Goal: Information Seeking & Learning: Ask a question

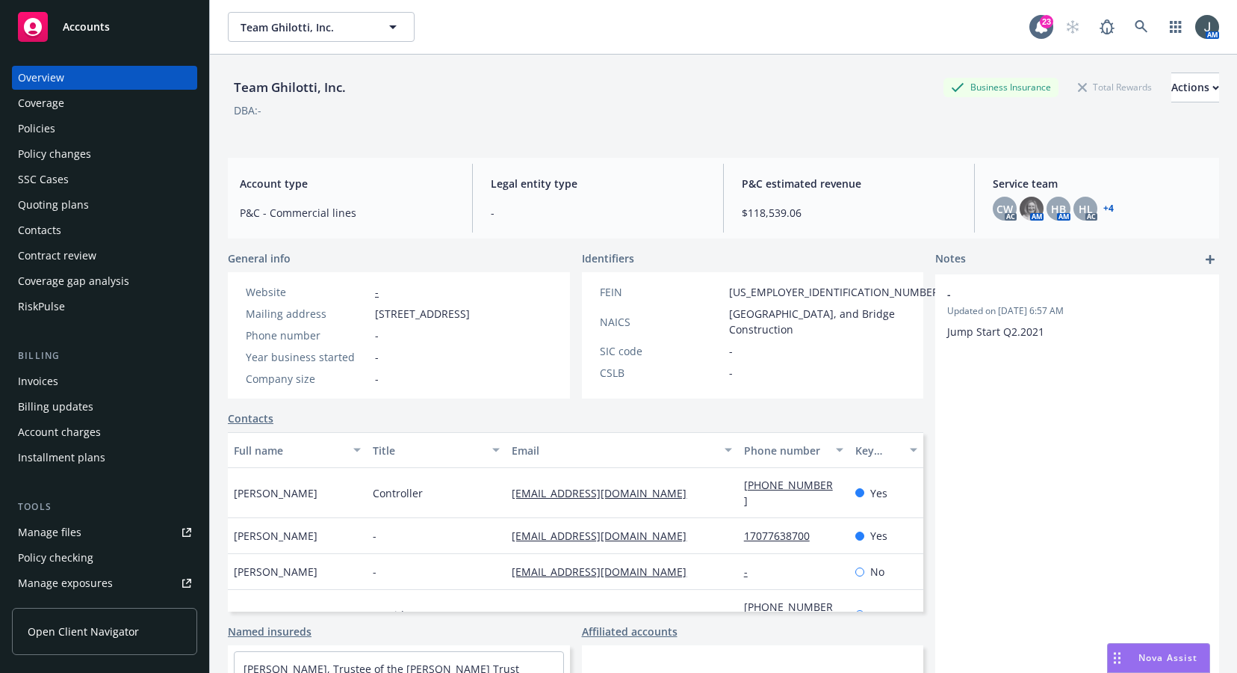
click at [1172, 657] on span "Nova Assist" at bounding box center [1168, 657] width 59 height 13
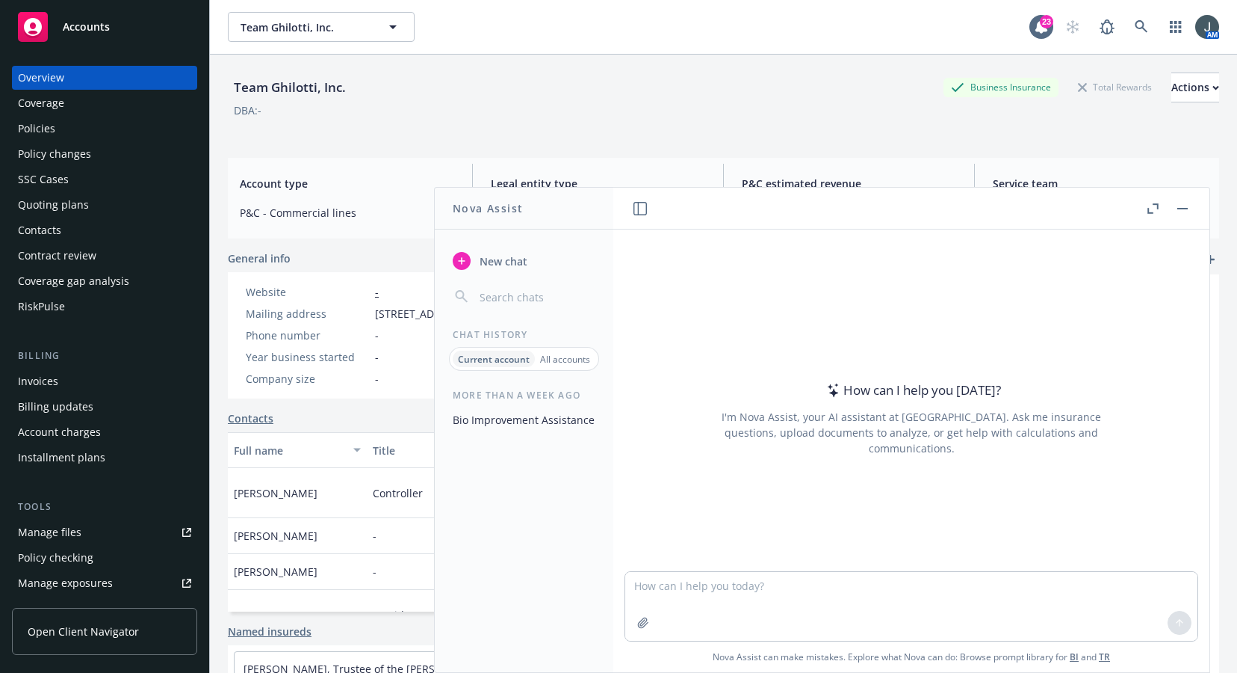
drag, startPoint x: 713, startPoint y: 569, endPoint x: 712, endPoint y: 581, distance: 12.0
click at [713, 569] on div at bounding box center [911, 562] width 572 height 18
click at [712, 582] on textarea at bounding box center [911, 606] width 572 height 69
type textarea "What are the pros and cons of coinsurance"
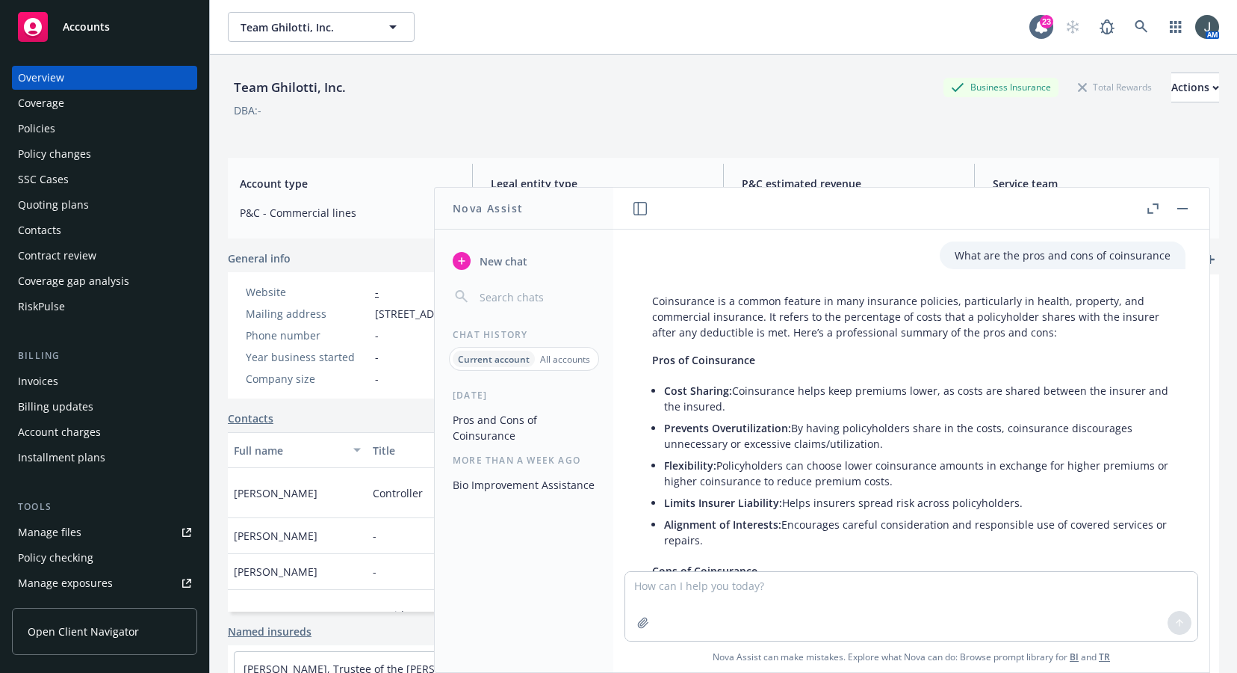
click at [959, 659] on span "Nova Assist can make mistakes. Explore what Nova can do: Browse prompt library …" at bounding box center [911, 656] width 584 height 31
click at [1139, 521] on li "Alignment of Interests: Encourages careful consideration and responsible use of…" at bounding box center [917, 531] width 507 height 37
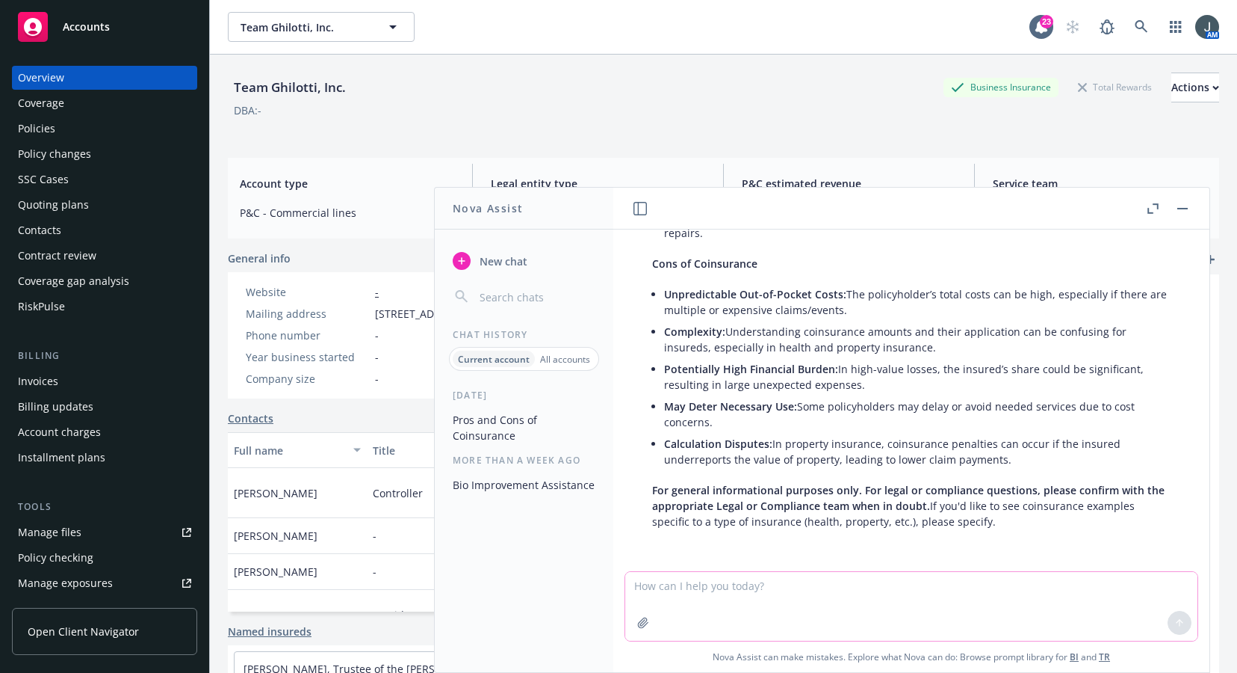
click at [794, 591] on textarea at bounding box center [911, 606] width 572 height 69
click at [647, 579] on textarea "If a policy has 80% coinsurance and are insured to value, if they have a" at bounding box center [911, 605] width 572 height 70
click at [825, 585] on textarea "If a property policy has 80% coinsurance and are insured to value, if they have…" at bounding box center [911, 605] width 572 height 70
click at [981, 584] on textarea "If a property policy has 80% coinsurance, with a limit of $100,000 and are insu…" at bounding box center [911, 605] width 572 height 70
click at [1156, 585] on textarea "If a property policy has 80% coinsurance, with a limit of $100,000 and is insur…" at bounding box center [911, 605] width 572 height 70
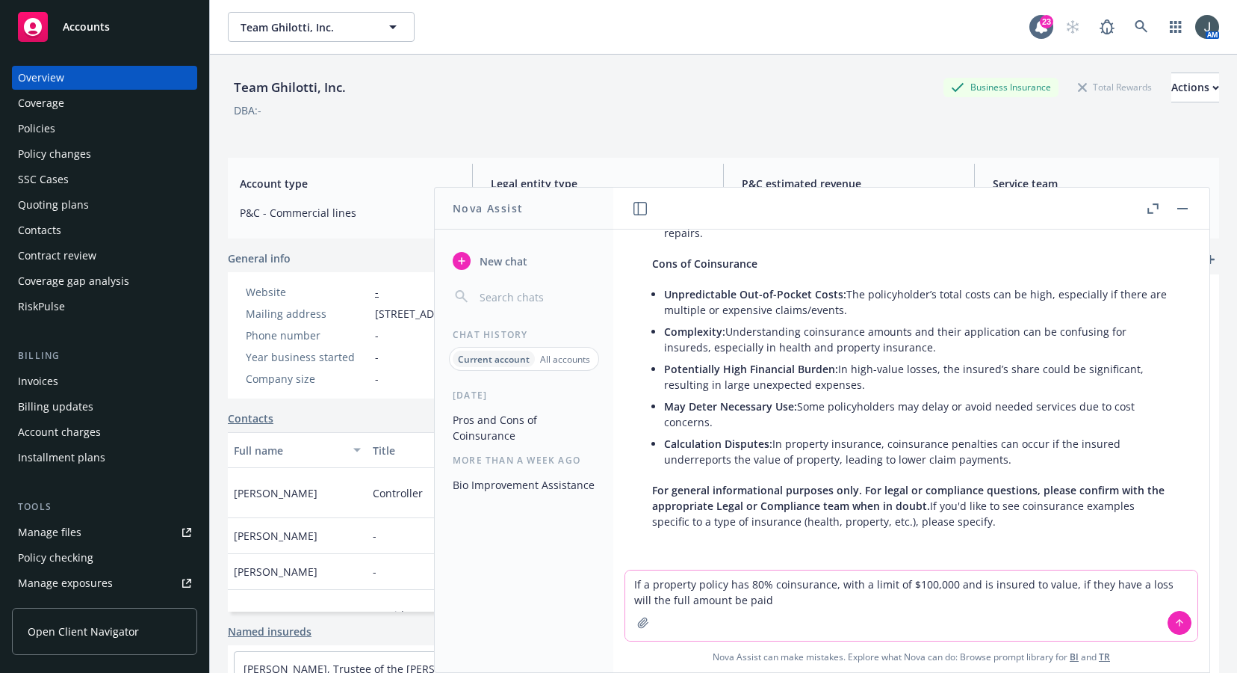
type textarea "If a property policy has 80% coinsurance, with a limit of $100,000 and is insur…"
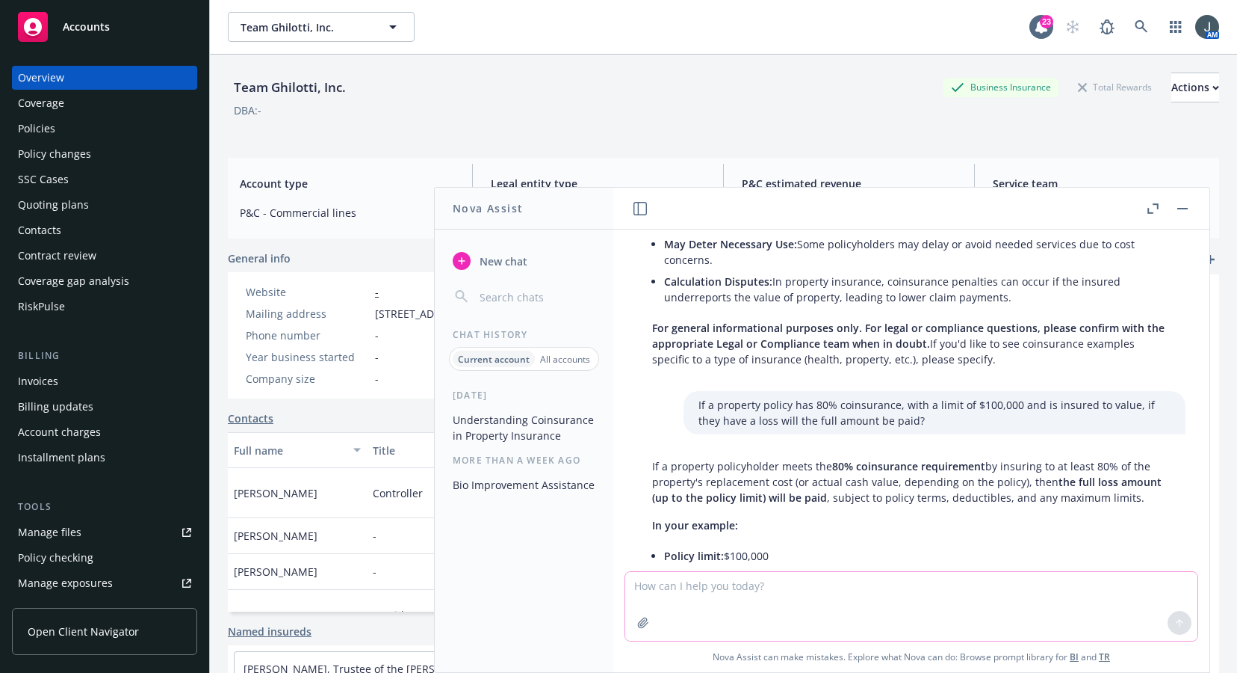
scroll to position [472, 0]
click at [497, 93] on div "Team Ghilotti, Inc. Business Insurance Total Rewards Actions" at bounding box center [724, 87] width 992 height 30
click at [958, 667] on span "Nova Assist can make mistakes. Explore what Nova can do: Browse prompt library …" at bounding box center [911, 656] width 584 height 31
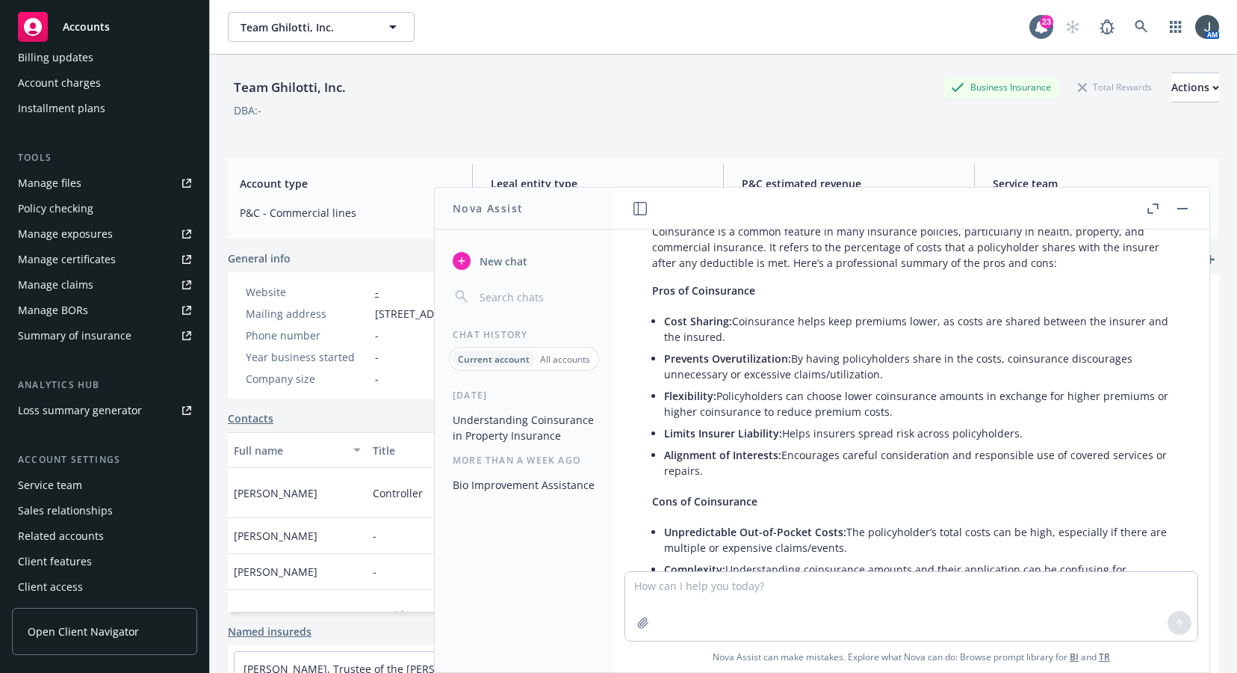
scroll to position [0, 0]
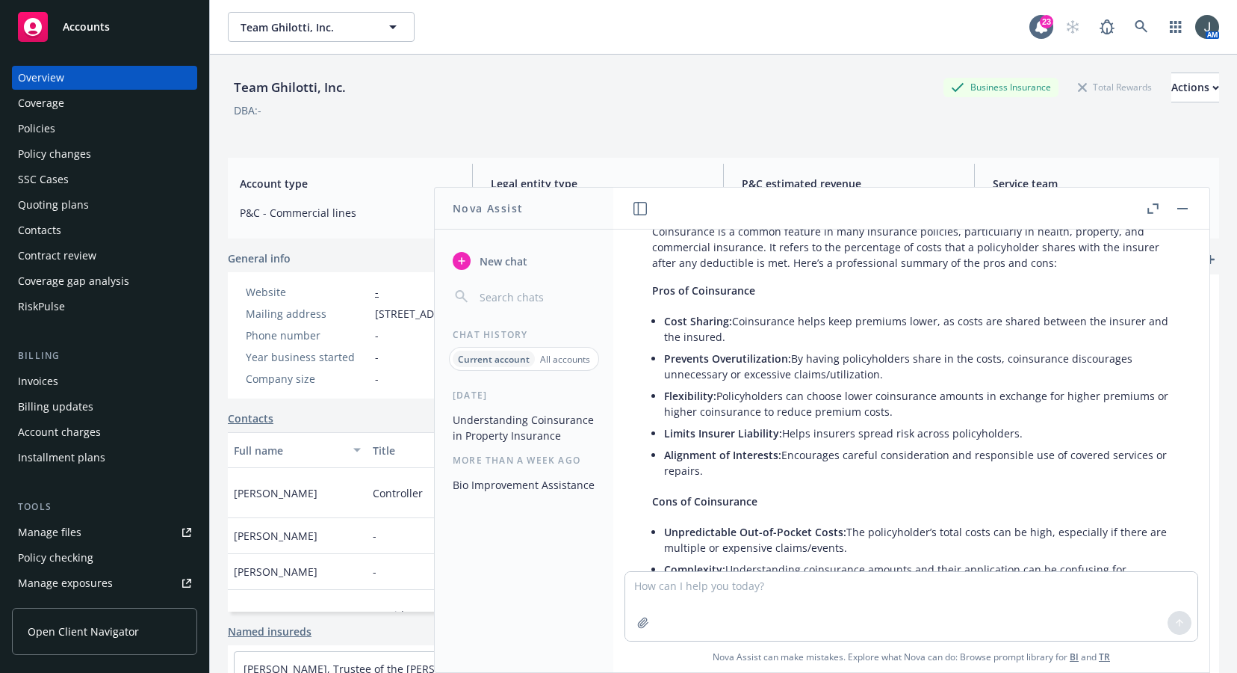
click at [80, 123] on div "Policies" at bounding box center [104, 129] width 173 height 24
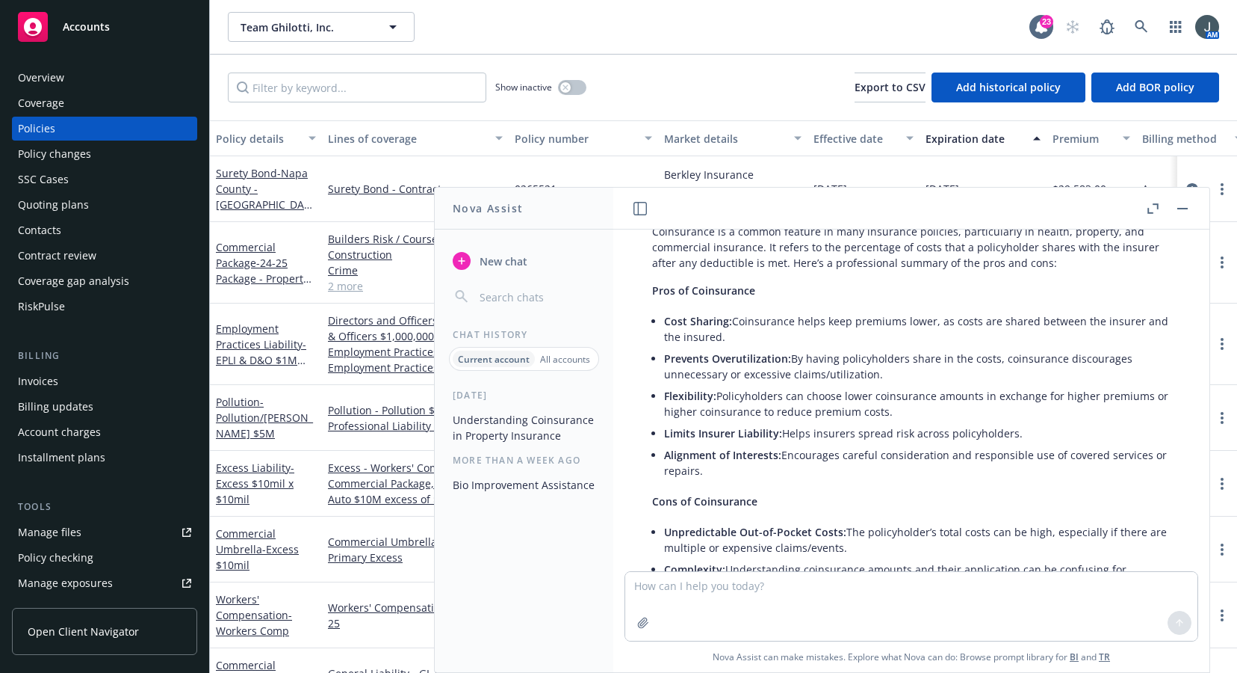
click at [1172, 213] on div at bounding box center [1168, 209] width 48 height 18
click at [1179, 213] on button "button" at bounding box center [1183, 209] width 18 height 18
